Goal: Communication & Community: Answer question/provide support

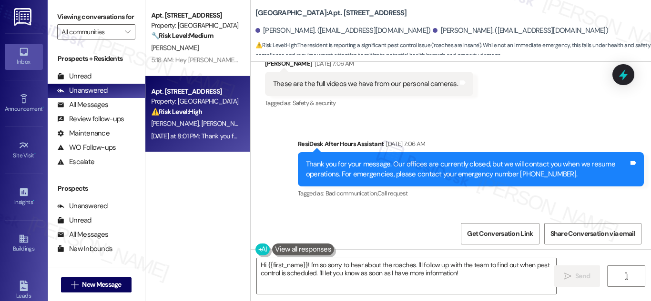
scroll to position [2678, 0]
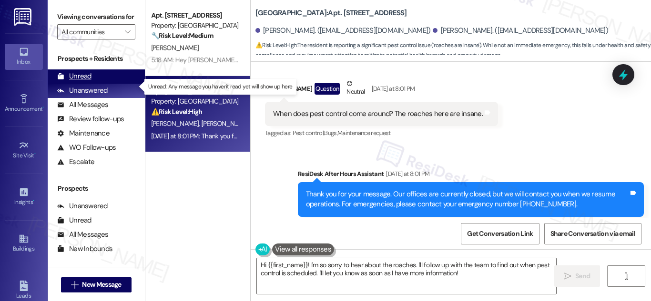
click at [83, 81] on div "Unread" at bounding box center [74, 76] width 34 height 10
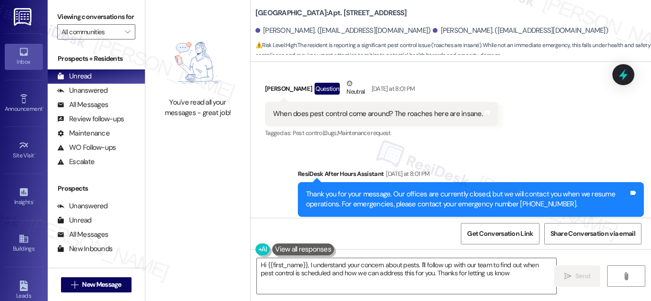
type textarea "Hi {{first_name}}, I understand your concern about pests. I'll follow up with o…"
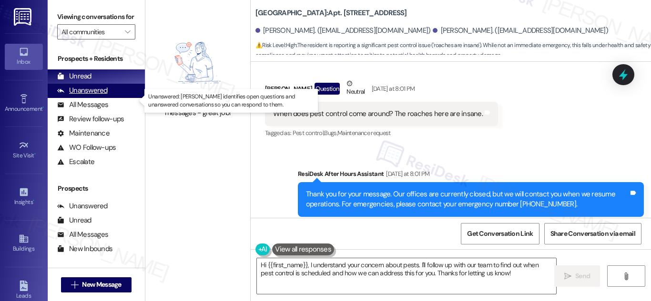
click at [105, 96] on div "Unanswered" at bounding box center [82, 91] width 50 height 10
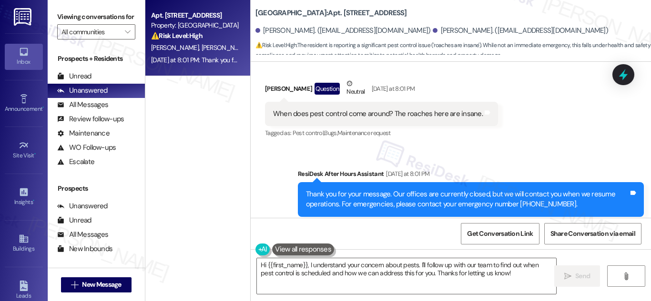
click at [189, 60] on div "Yesterday at 8:01 PM: Thank you for your message. Our offices are currently clo…" at bounding box center [442, 60] width 583 height 9
click at [444, 276] on textarea "Hi {{first_name}}, I understand your concern about pests. I'll follow up with o…" at bounding box center [406, 277] width 299 height 36
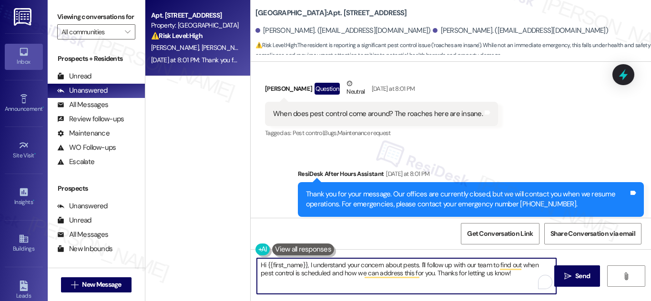
click at [186, 116] on div "Apt. [STREET_ADDRESS] Property: [GEOGRAPHIC_DATA] ⚠️ Risk Level: High The resid…" at bounding box center [197, 117] width 105 height 234
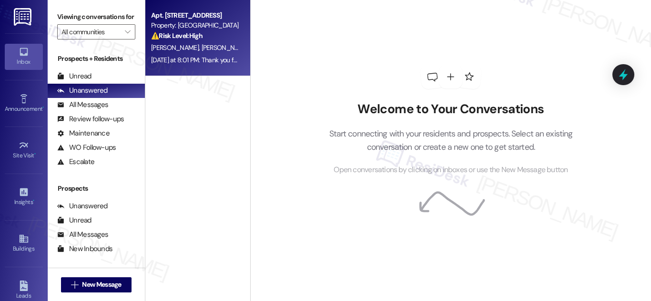
click at [210, 36] on div "⚠️ Risk Level: High The resident is reporting a significant pest control issue …" at bounding box center [195, 36] width 88 height 10
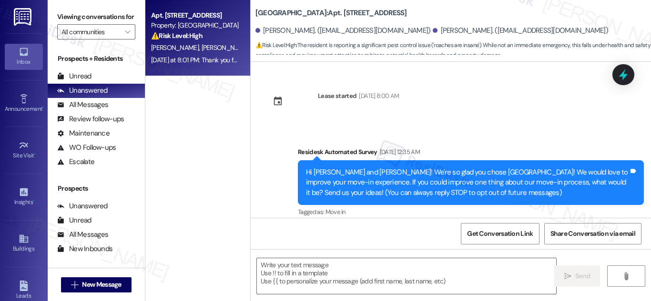
scroll to position [2678, 0]
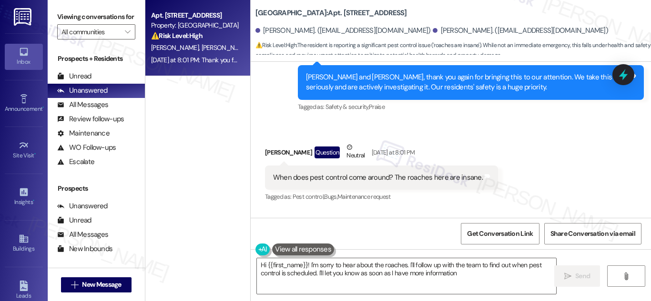
type textarea "Hi {{first_name}}! I'm sorry to hear about the roaches. I'll follow up with the…"
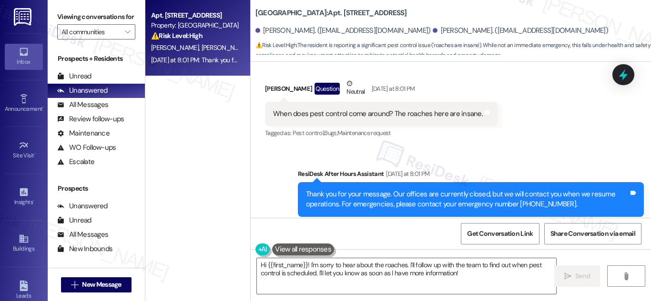
click at [194, 150] on div "Apt. [STREET_ADDRESS] Property: [GEOGRAPHIC_DATA] ⚠️ Risk Level: High The resid…" at bounding box center [197, 117] width 105 height 234
click at [83, 81] on div "Unread" at bounding box center [74, 76] width 34 height 10
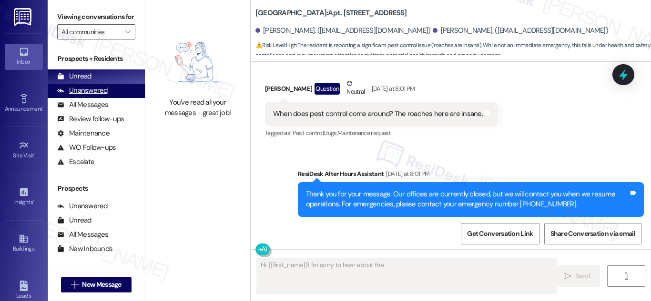
click at [79, 96] on div "Unanswered" at bounding box center [82, 91] width 50 height 10
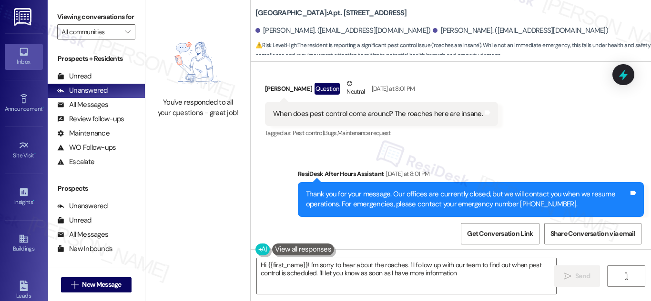
type textarea "Hi {{first_name}}! I'm sorry to hear about the roaches. I'll follow up with our…"
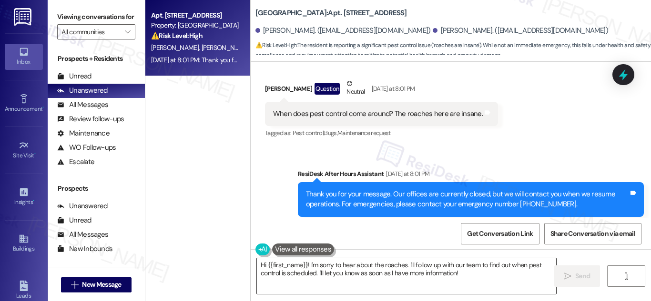
click at [478, 278] on textarea "Hi {{first_name}}! I'm sorry to hear about the roaches. I'll follow up with our…" at bounding box center [406, 277] width 299 height 36
